Goal: Task Accomplishment & Management: Use online tool/utility

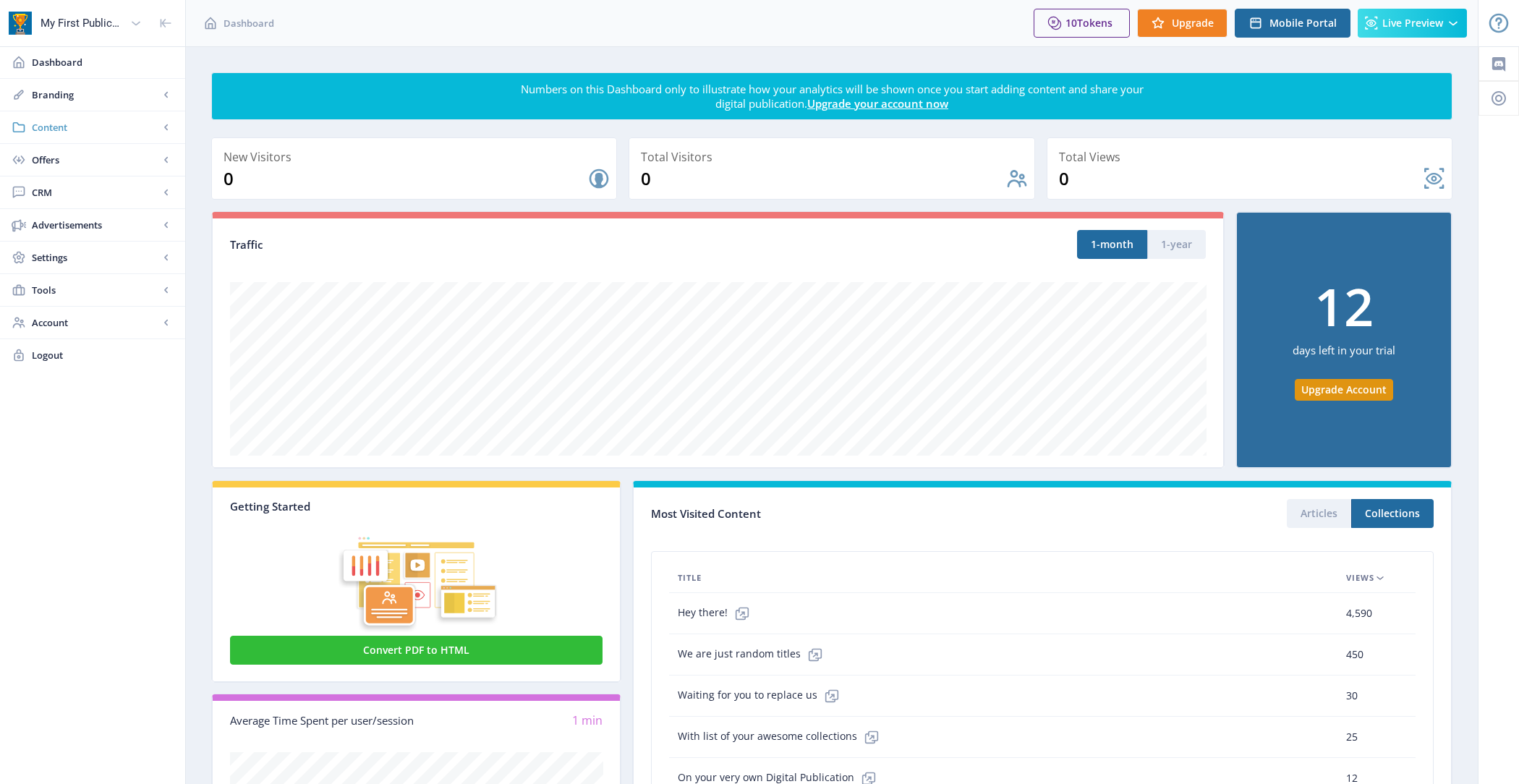
click at [104, 135] on link "Content" at bounding box center [92, 127] width 185 height 32
click at [104, 218] on span "Import PDF" at bounding box center [108, 225] width 125 height 15
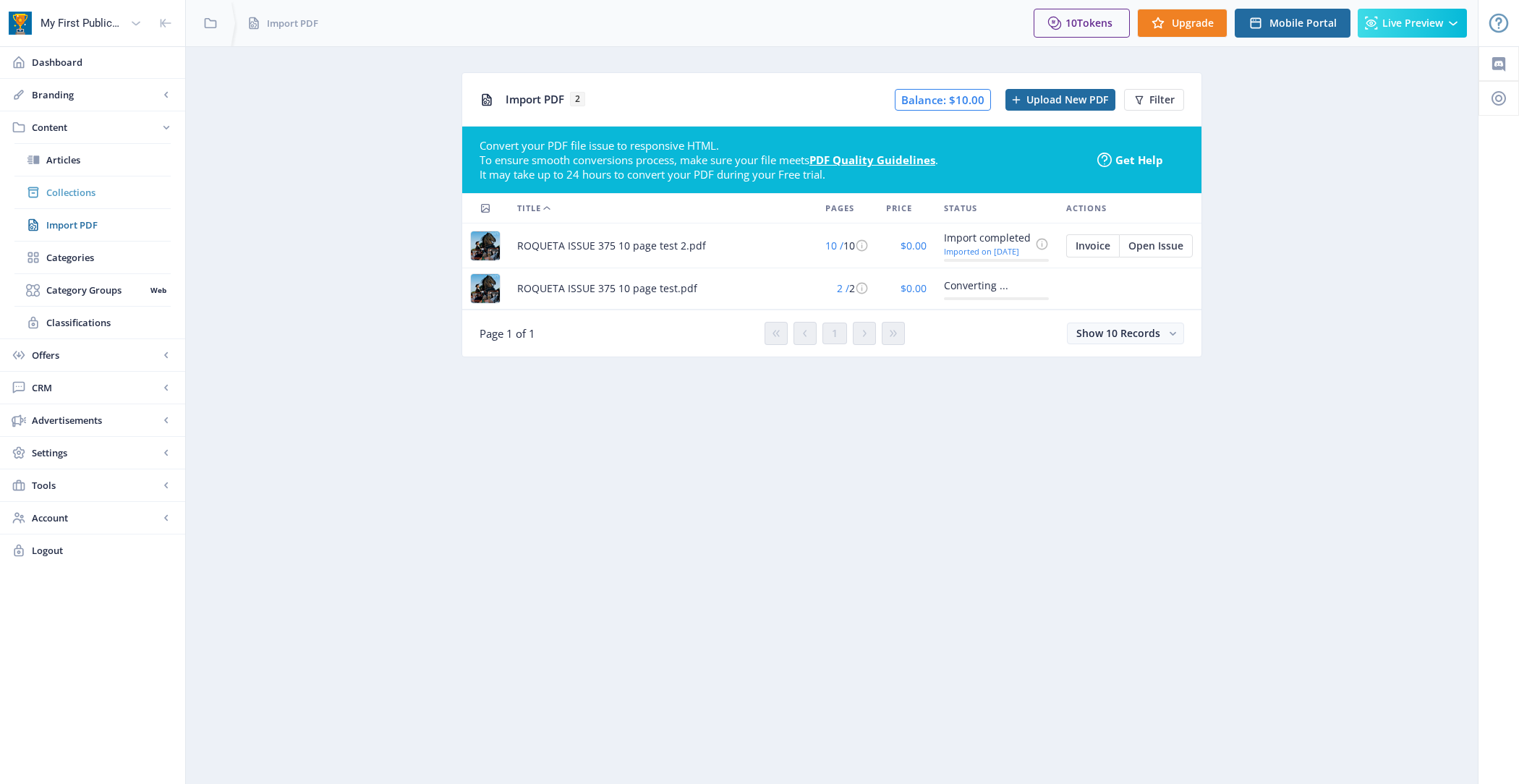
click at [99, 192] on span "Collections" at bounding box center [108, 192] width 125 height 15
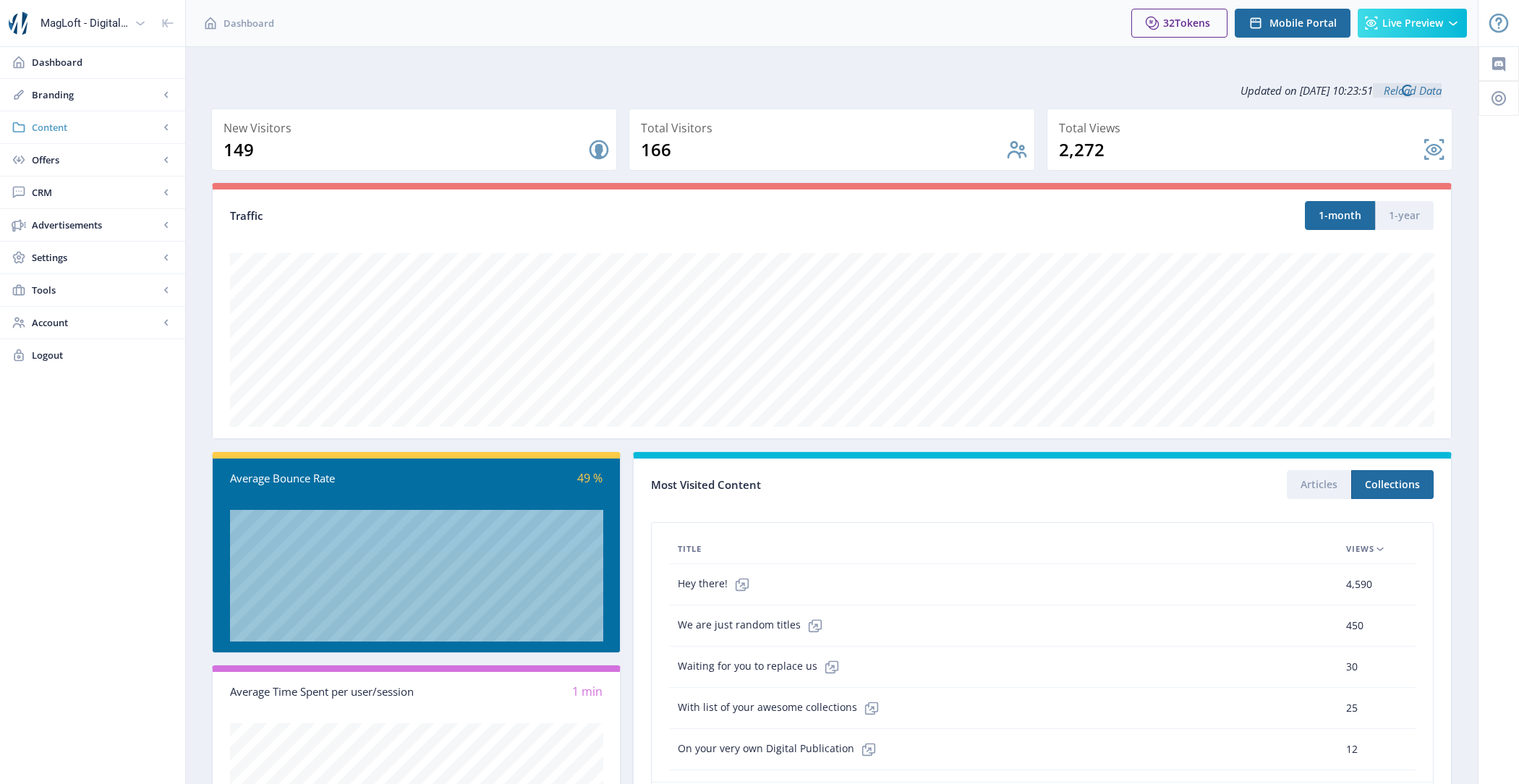
click at [74, 125] on span "Content" at bounding box center [96, 127] width 127 height 15
click at [99, 219] on span "Import PDF" at bounding box center [108, 225] width 125 height 15
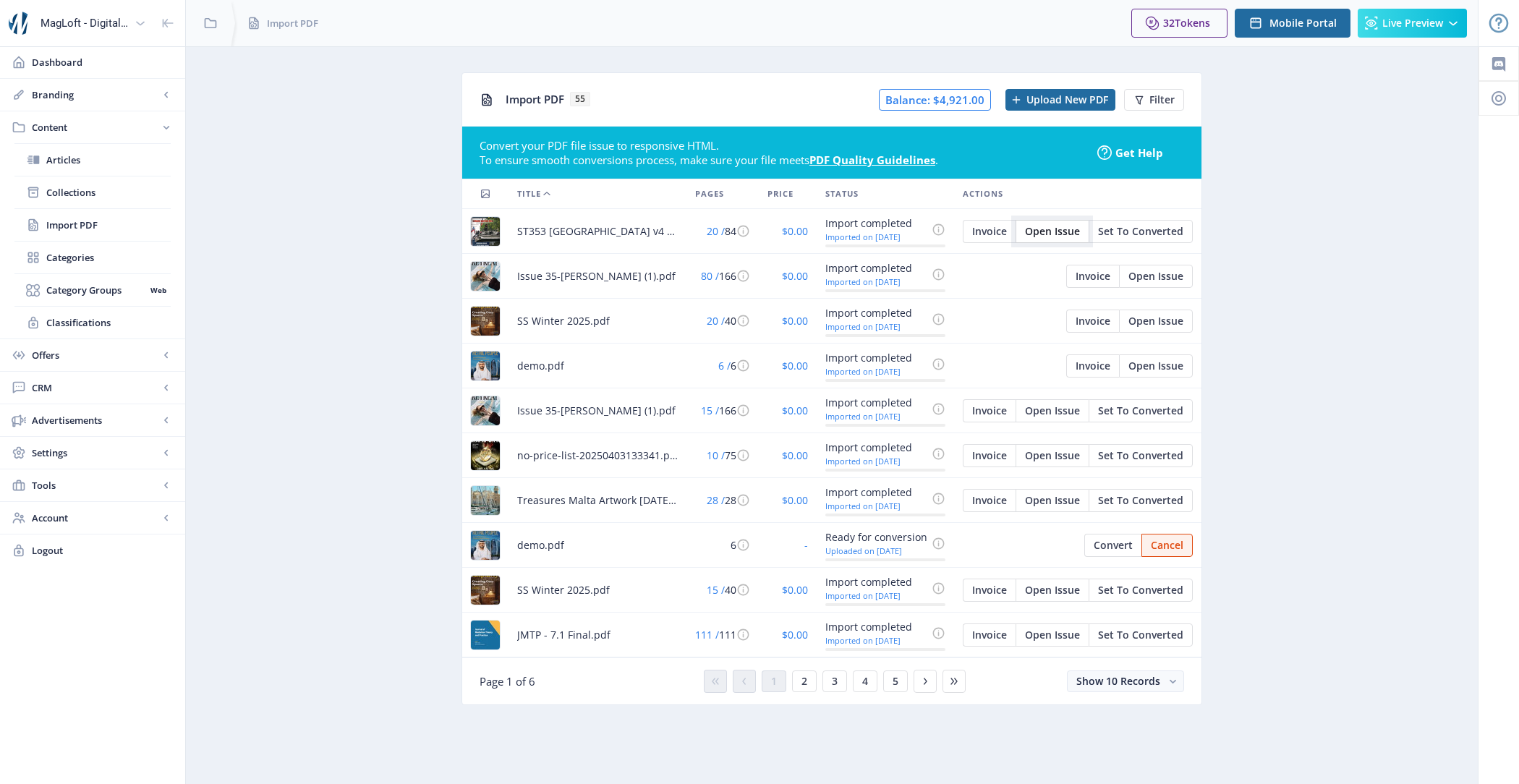
click at [1055, 233] on span "Open Issue" at bounding box center [1052, 231] width 55 height 12
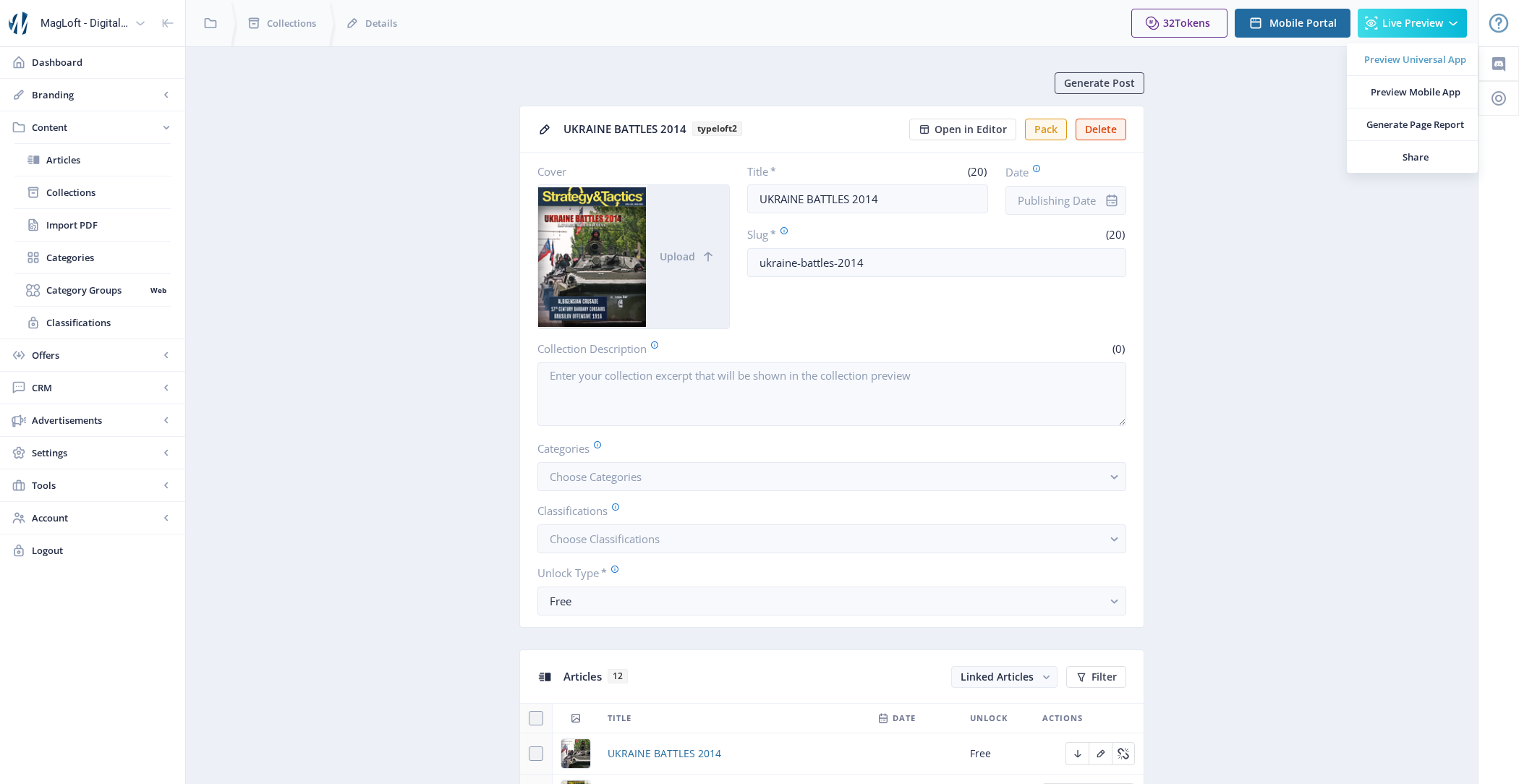
click at [1416, 58] on span "Preview Universal App" at bounding box center [1415, 59] width 102 height 15
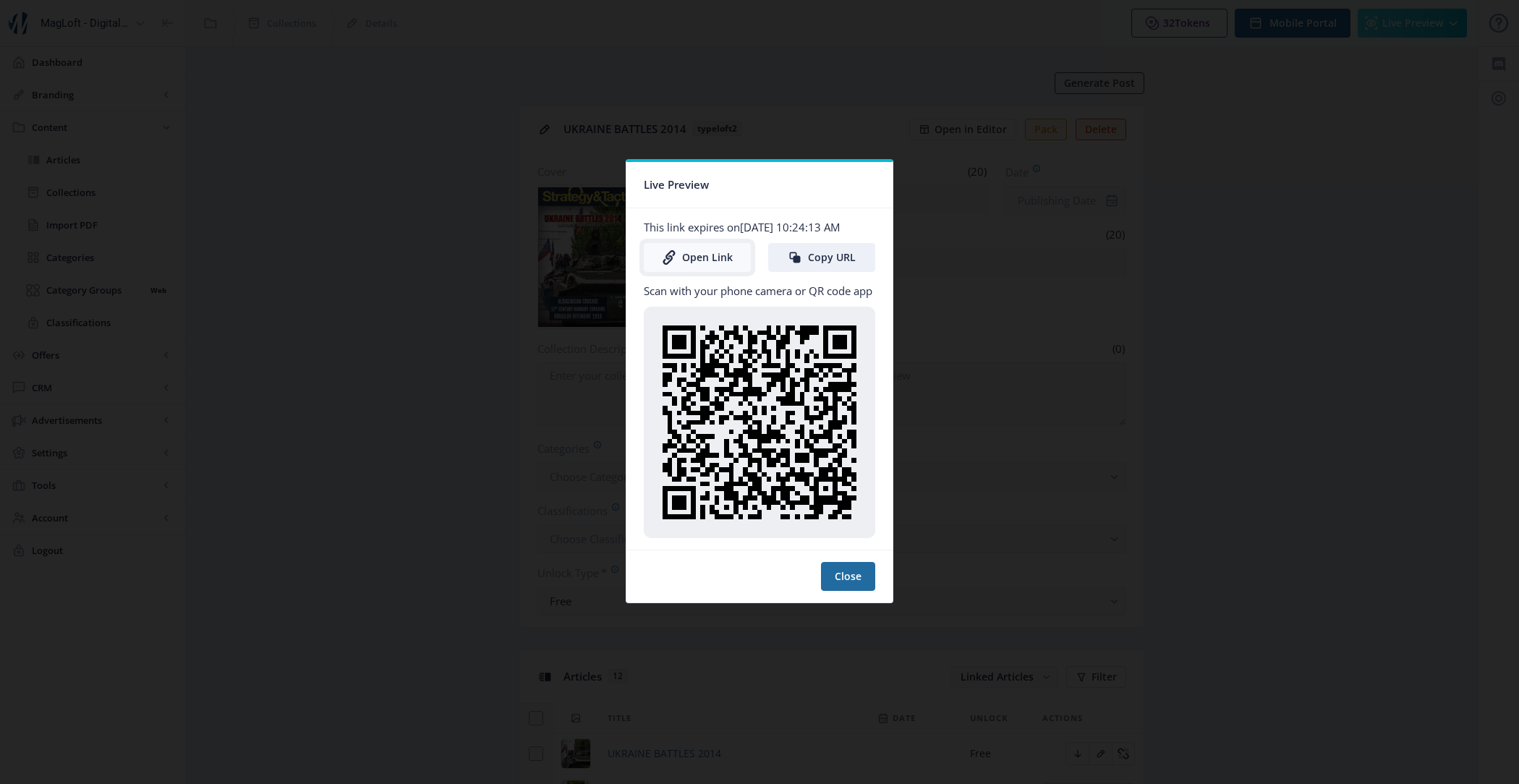
click at [689, 254] on link "Open Link" at bounding box center [698, 258] width 107 height 29
click at [850, 576] on button "Close" at bounding box center [848, 576] width 55 height 29
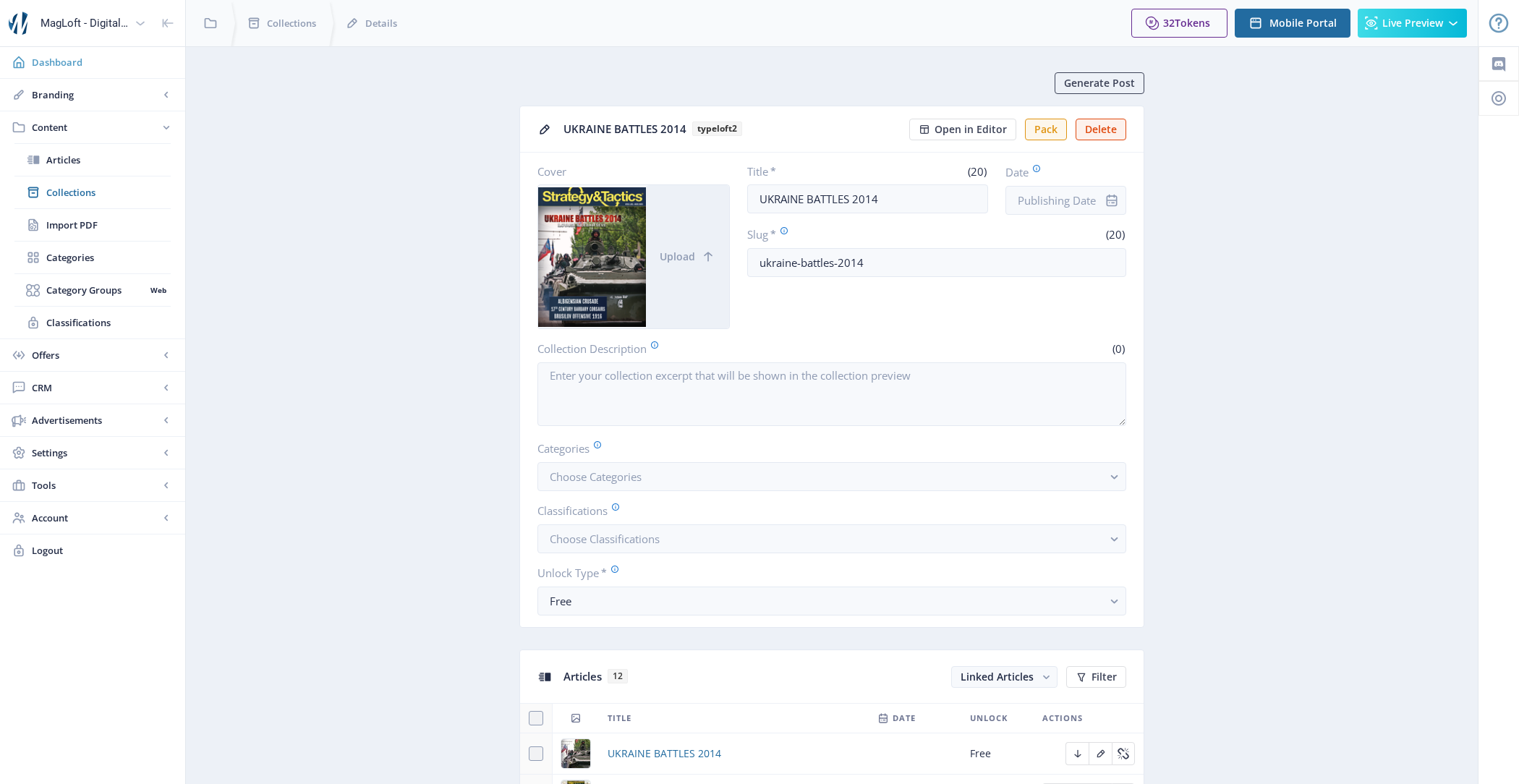
click at [77, 62] on span "Dashboard" at bounding box center [103, 62] width 142 height 15
